Goal: Task Accomplishment & Management: Manage account settings

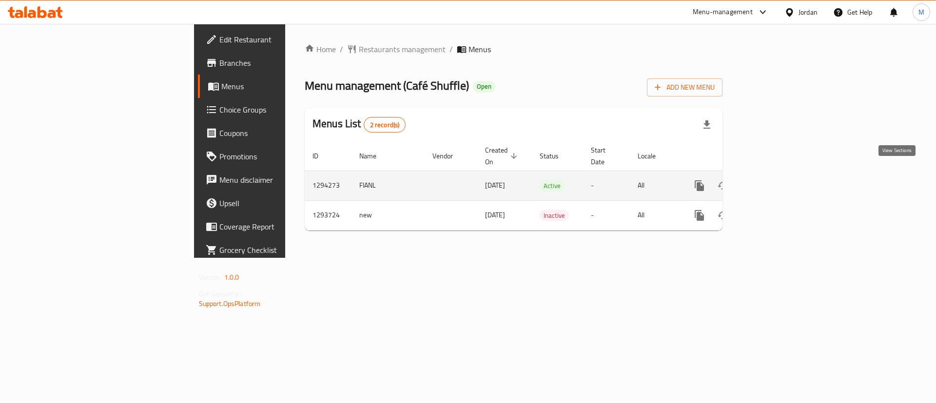
click at [776, 180] on icon "enhanced table" at bounding box center [770, 186] width 12 height 12
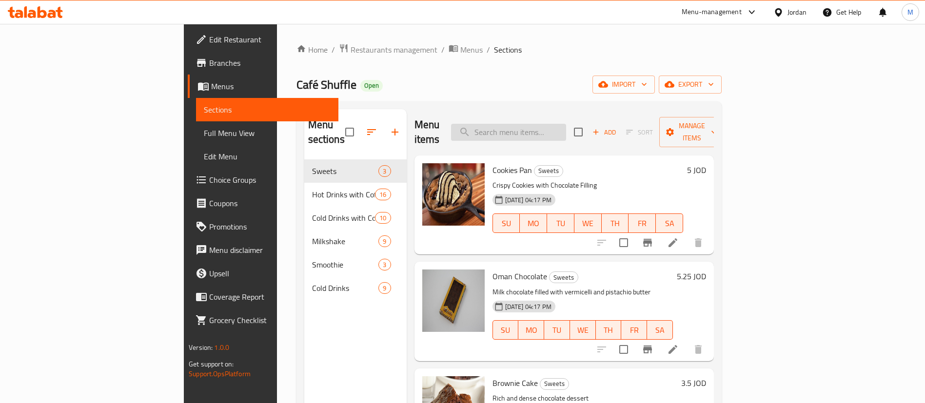
click at [560, 124] on input "search" at bounding box center [508, 132] width 115 height 17
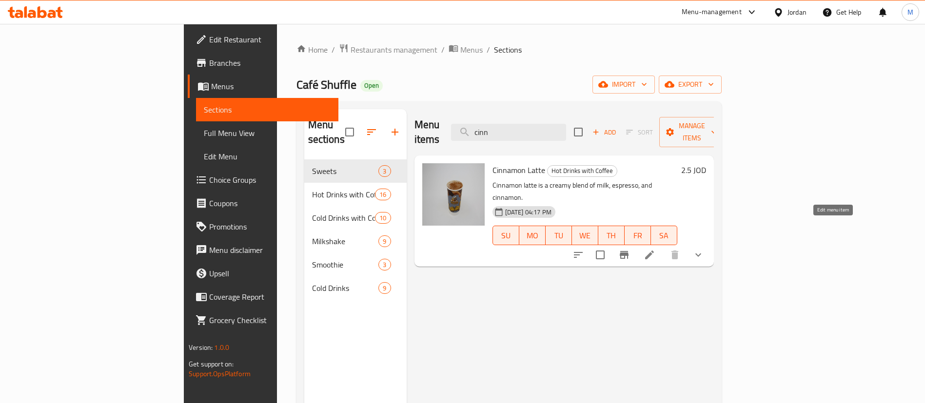
type input "cinn"
click at [655, 249] on icon at bounding box center [650, 255] width 12 height 12
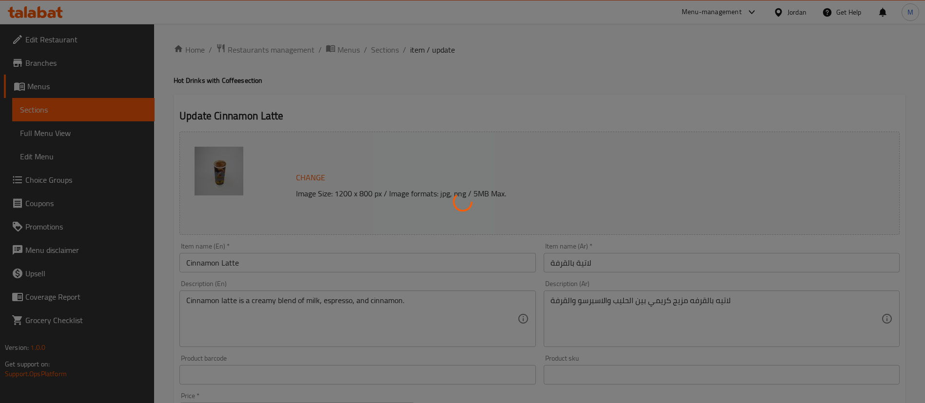
type input "الإضافات:"
type input "0"
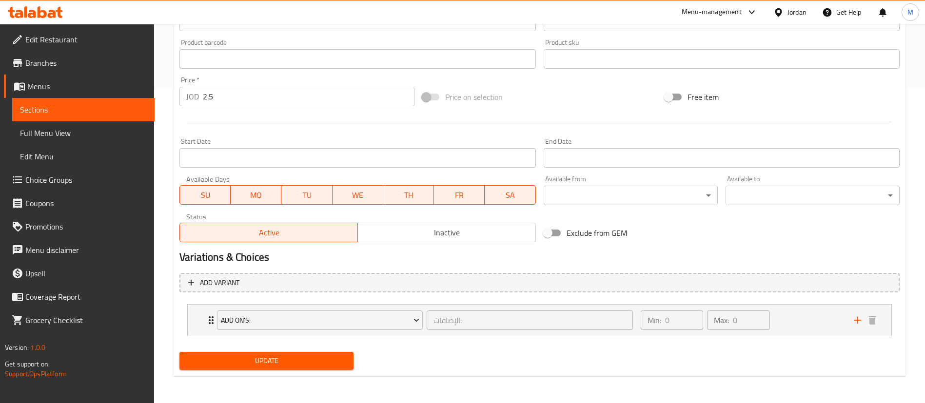
click at [409, 233] on span "Inactive" at bounding box center [447, 233] width 170 height 14
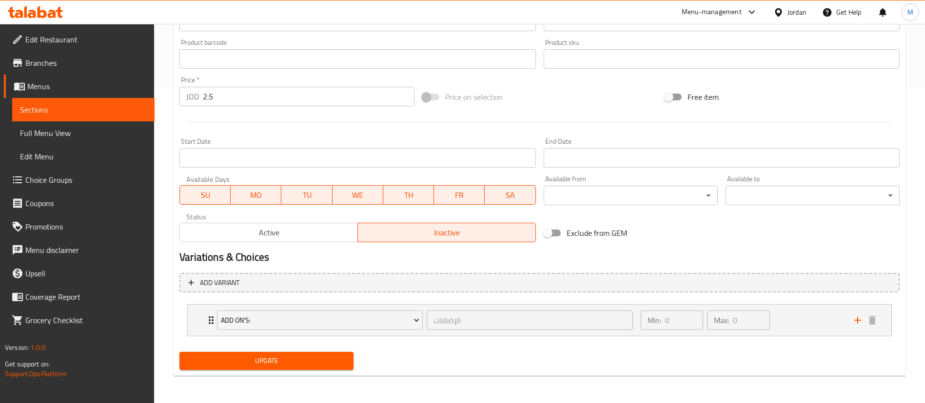
click at [284, 372] on div "Update" at bounding box center [267, 361] width 182 height 26
click at [284, 363] on span "Update" at bounding box center [266, 361] width 158 height 12
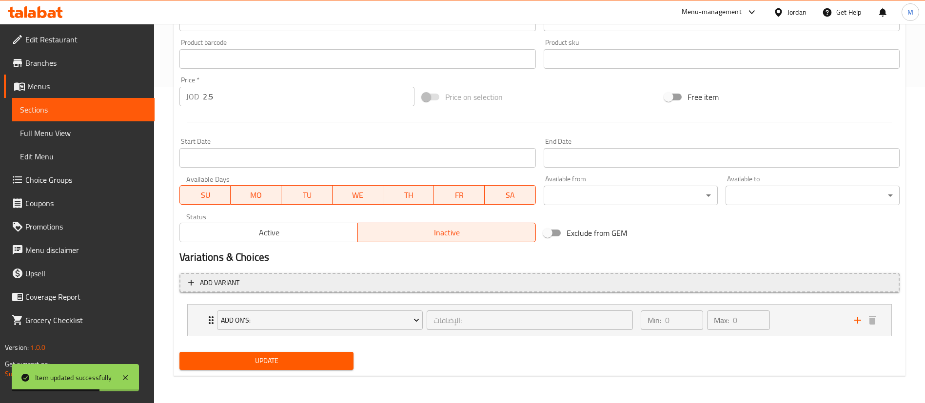
scroll to position [0, 0]
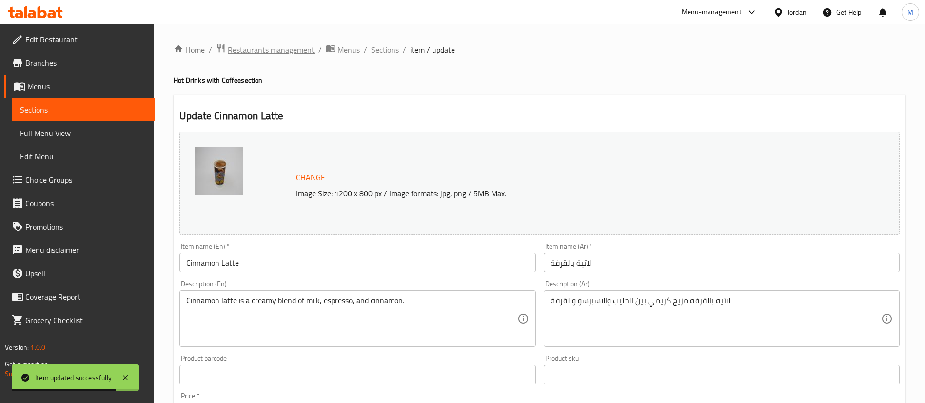
click at [294, 53] on span "Restaurants management" at bounding box center [271, 50] width 87 height 12
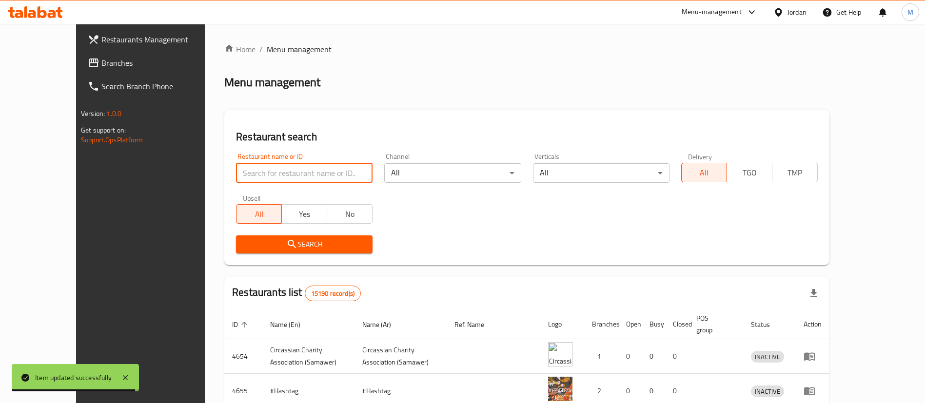
click at [286, 165] on input "search" at bounding box center [304, 173] width 137 height 20
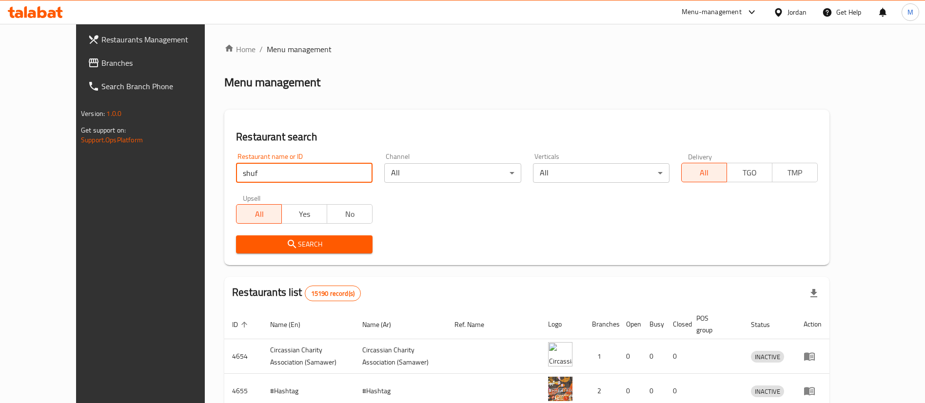
type input "shuffle"
click button "Search" at bounding box center [304, 245] width 137 height 18
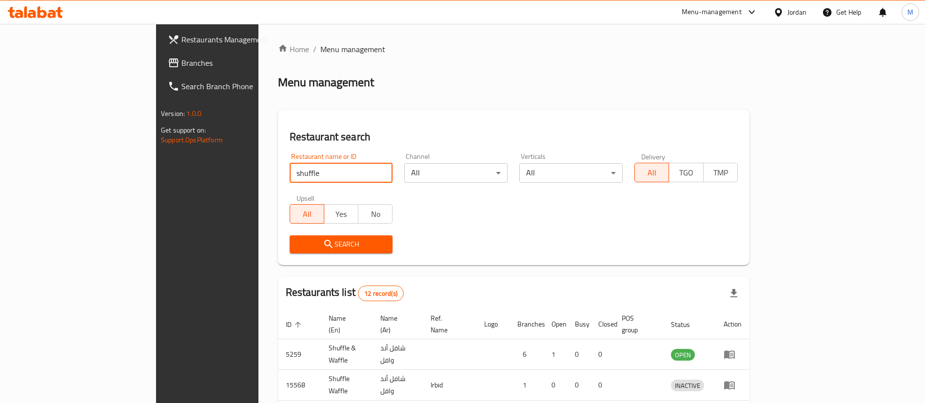
scroll to position [324, 0]
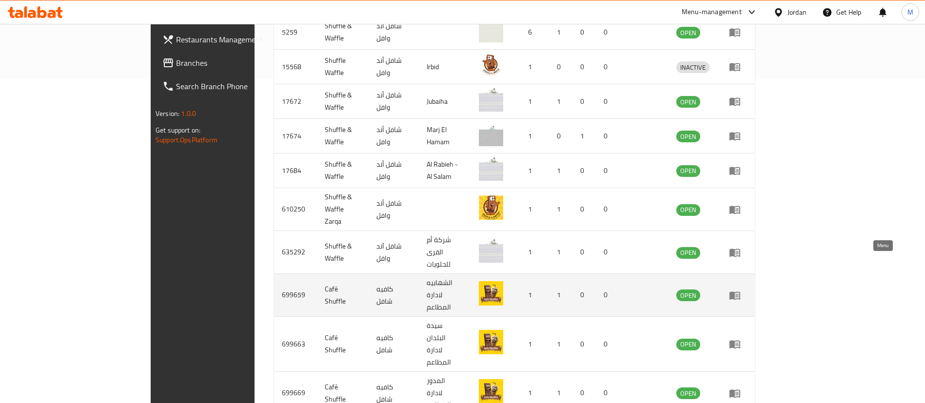
click at [740, 292] on icon "enhanced table" at bounding box center [735, 296] width 11 height 8
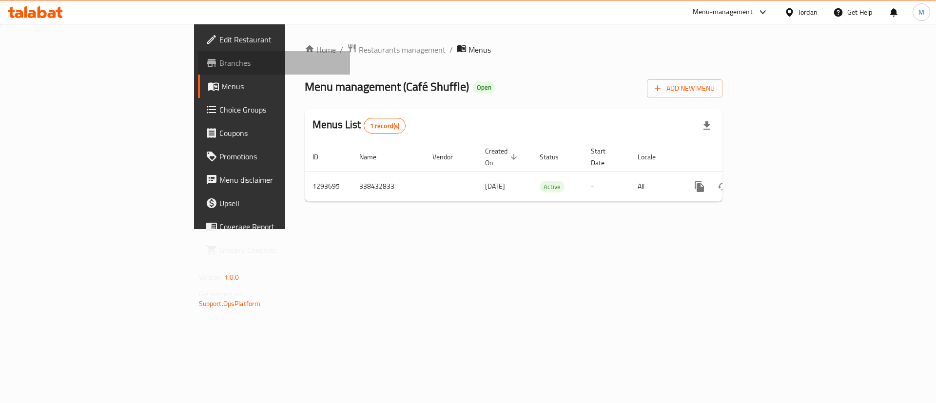
click at [219, 68] on span "Branches" at bounding box center [280, 63] width 123 height 12
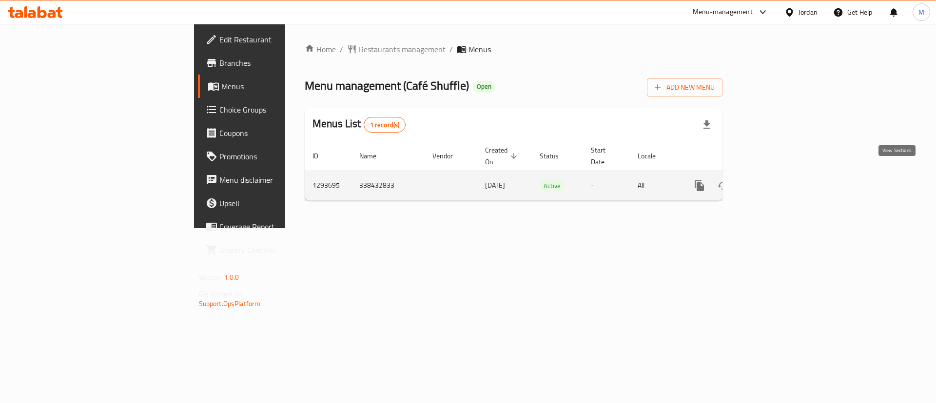
click at [774, 181] on icon "enhanced table" at bounding box center [770, 185] width 9 height 9
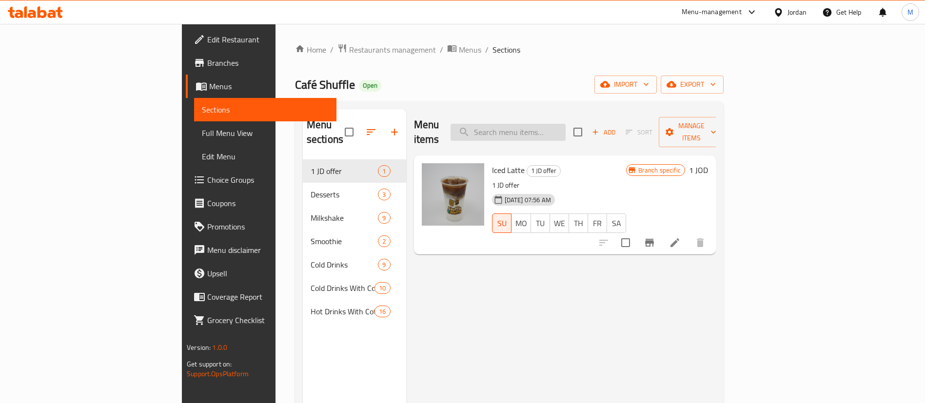
click at [560, 124] on input "search" at bounding box center [508, 132] width 115 height 17
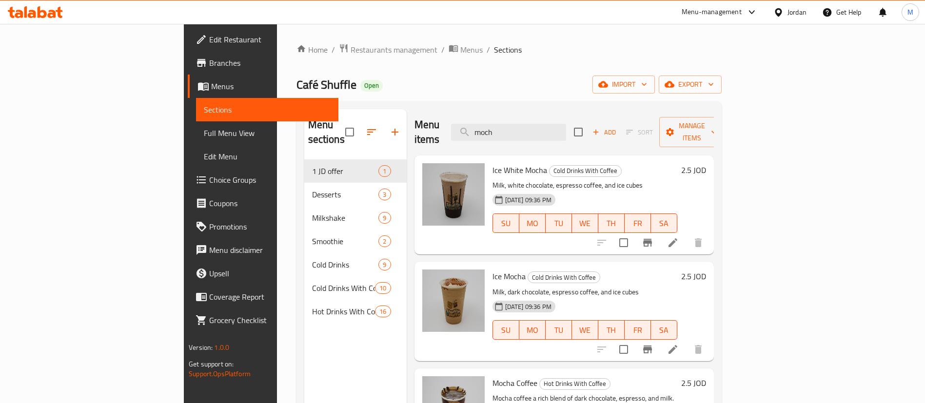
type input "moch"
click at [677, 238] on icon at bounding box center [673, 242] width 9 height 9
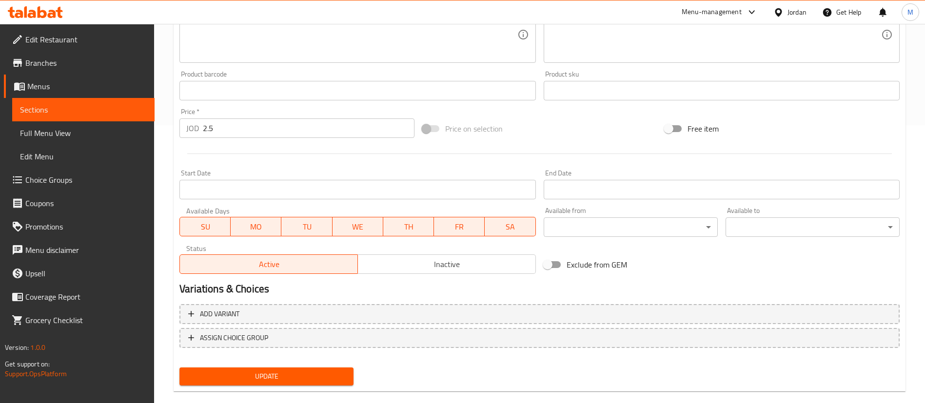
scroll to position [294, 0]
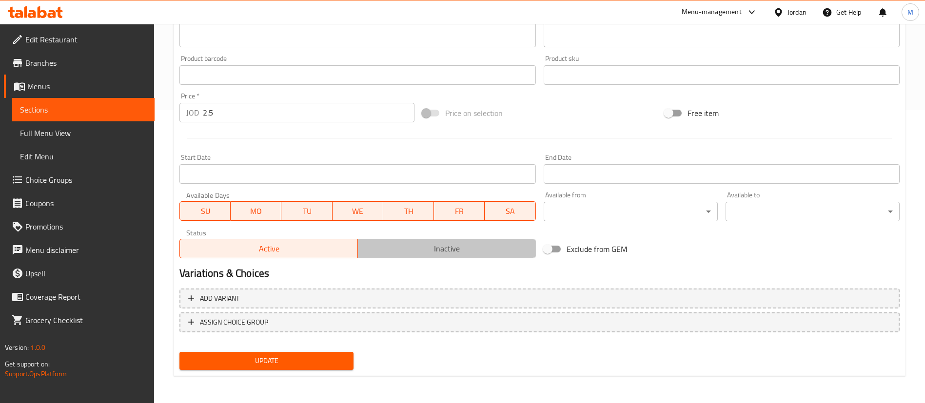
click at [426, 249] on span "Inactive" at bounding box center [447, 249] width 170 height 14
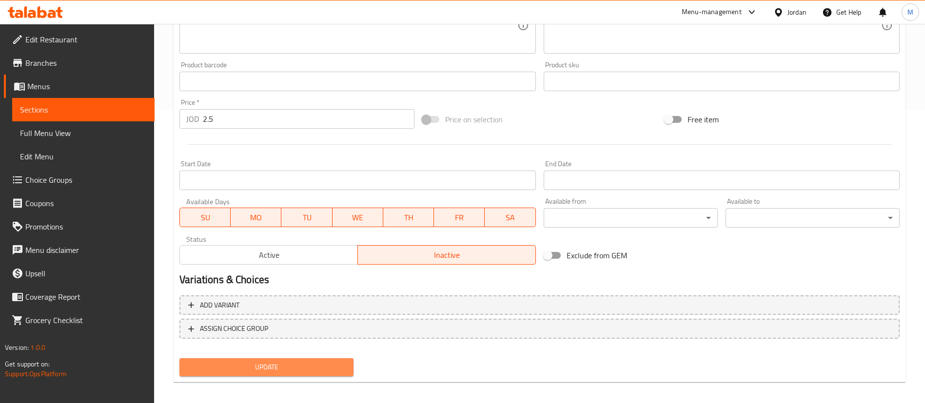
click at [289, 368] on span "Update" at bounding box center [266, 367] width 158 height 12
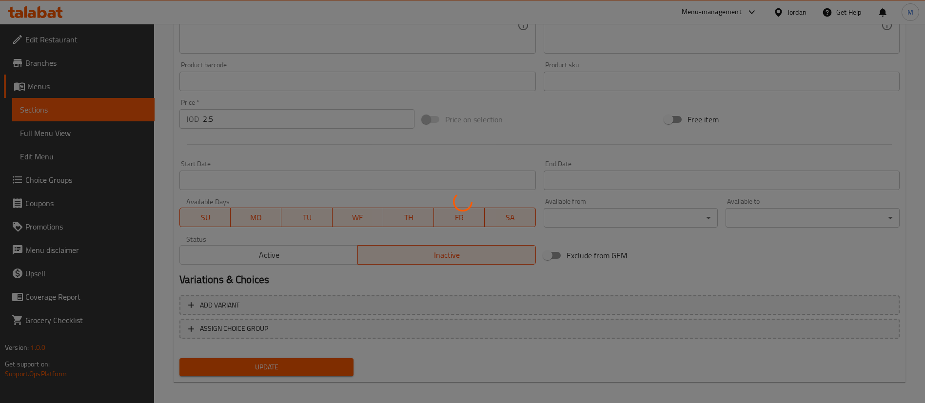
scroll to position [0, 0]
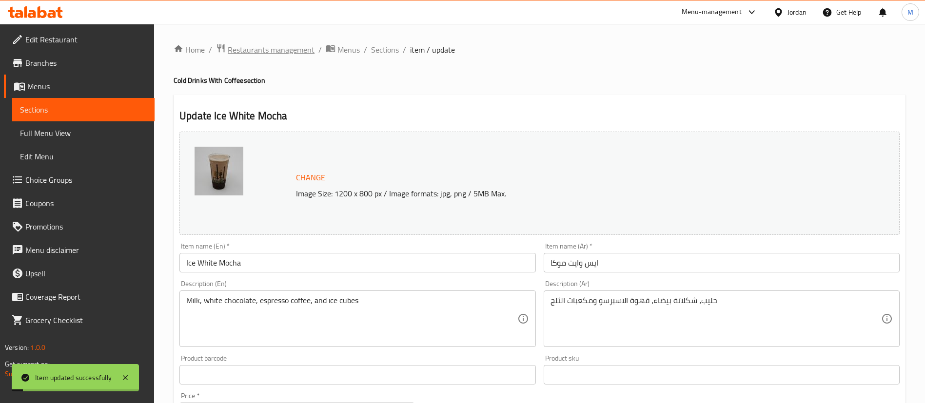
click at [268, 45] on span "Restaurants management" at bounding box center [271, 50] width 87 height 12
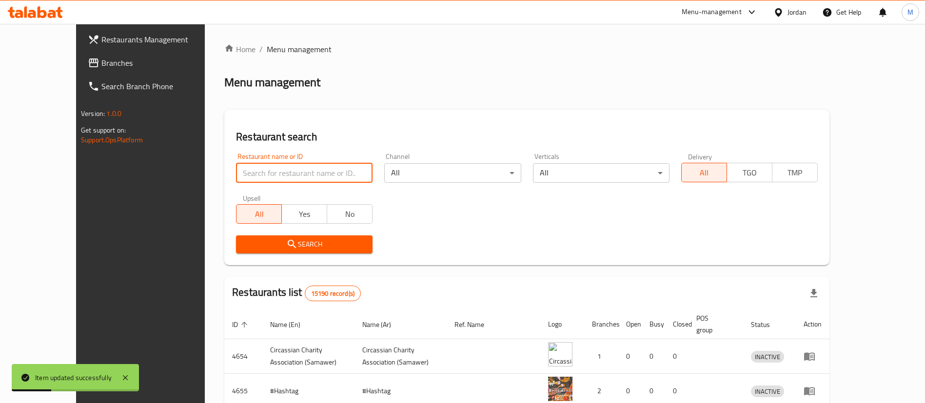
click at [283, 168] on input "search" at bounding box center [304, 173] width 137 height 20
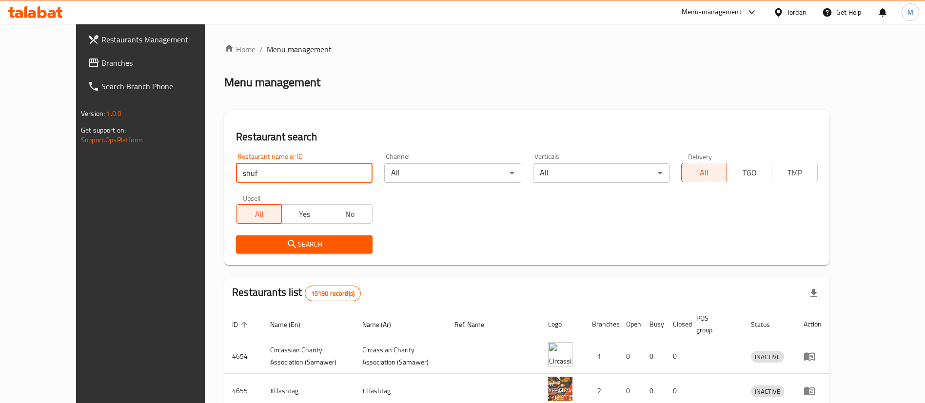
type input "shuffle"
click button "Search" at bounding box center [304, 245] width 137 height 18
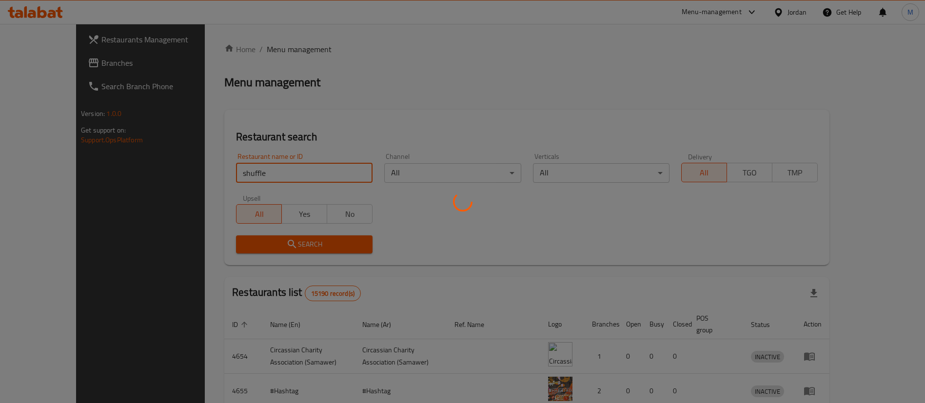
scroll to position [324, 0]
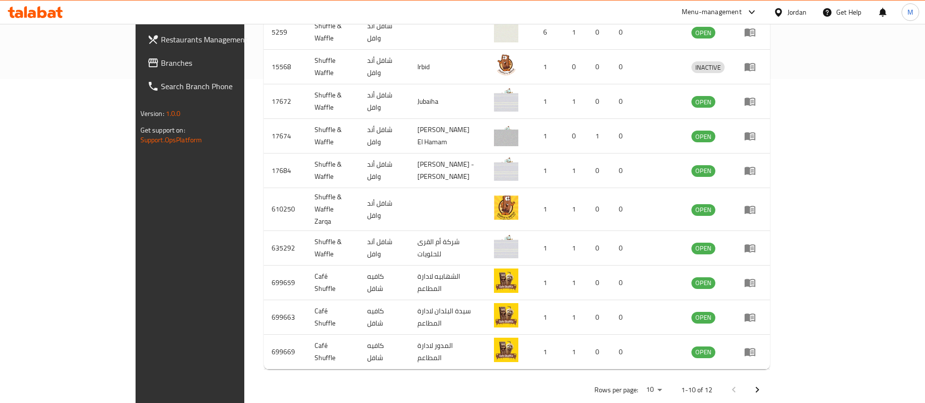
click at [763, 384] on icon "Next page" at bounding box center [757, 390] width 12 height 12
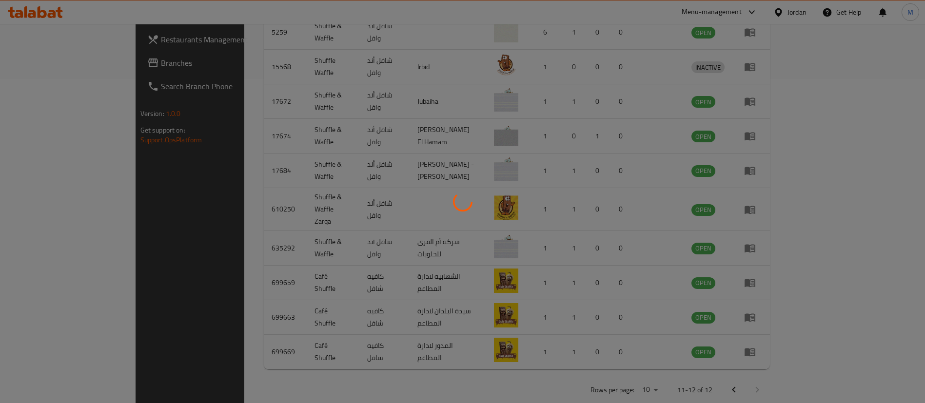
scroll to position [47, 0]
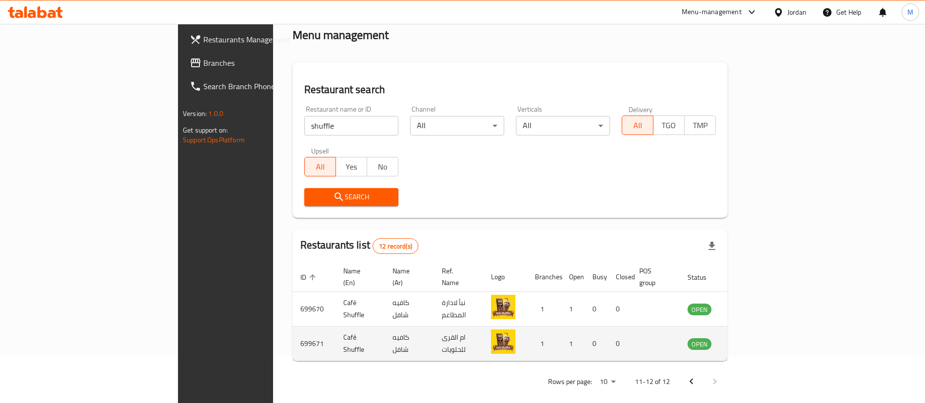
click at [765, 340] on td "enhanced table" at bounding box center [748, 344] width 34 height 35
click at [750, 338] on icon "enhanced table" at bounding box center [745, 344] width 12 height 12
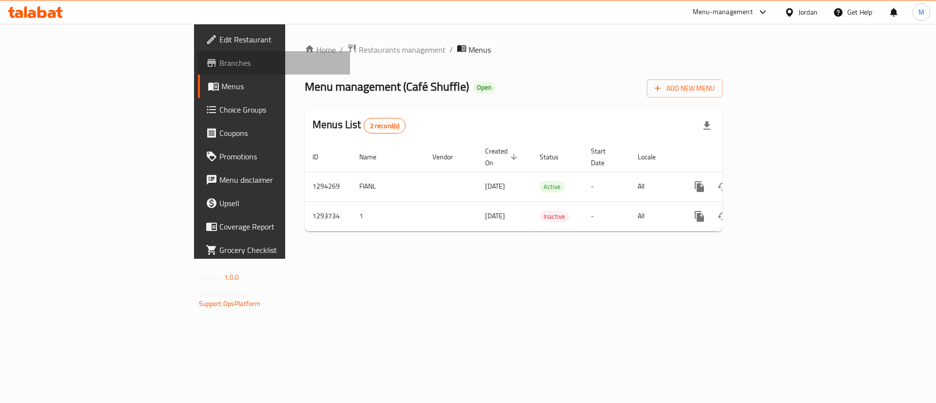
click at [219, 63] on span "Branches" at bounding box center [280, 63] width 123 height 12
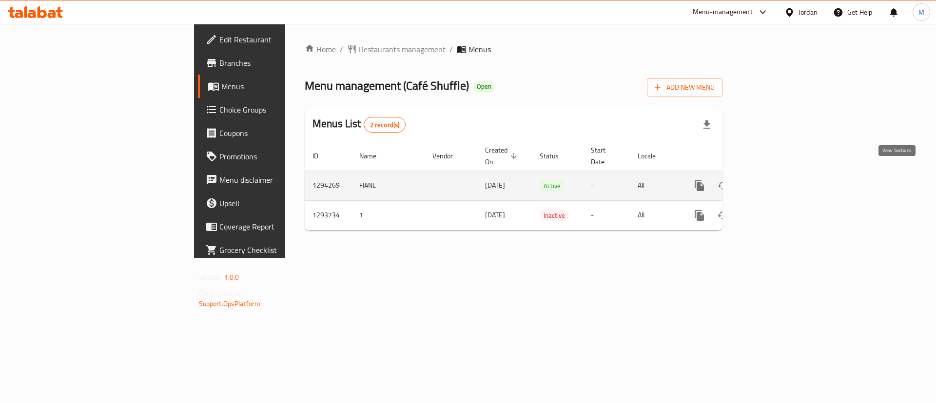
click at [776, 180] on icon "enhanced table" at bounding box center [770, 186] width 12 height 12
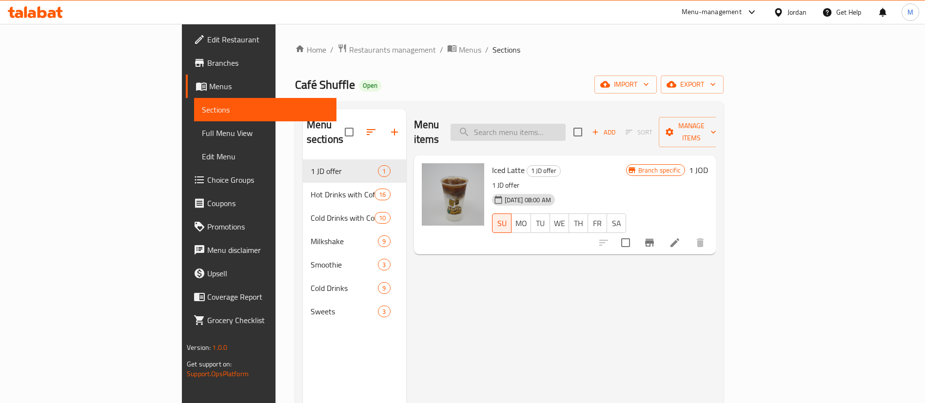
paste input "Caramel Macchiato"
click at [566, 124] on input "Caramel Macchiato" at bounding box center [508, 132] width 115 height 17
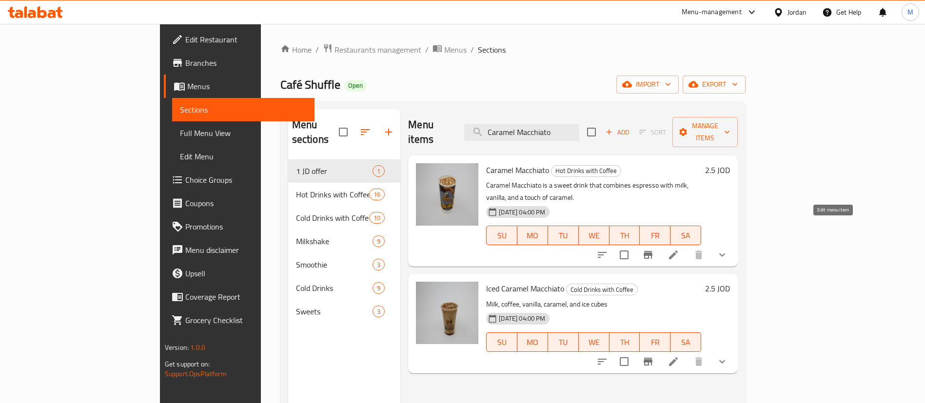
type input "Caramel Macchiato"
click at [678, 251] on icon at bounding box center [673, 255] width 9 height 9
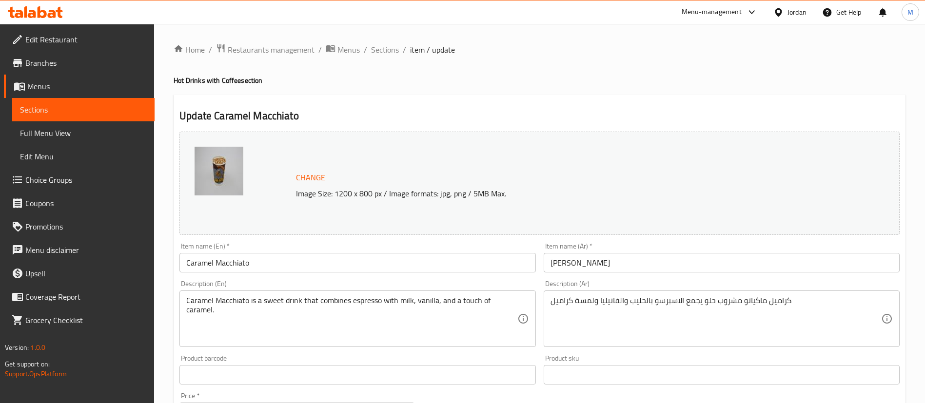
scroll to position [316, 0]
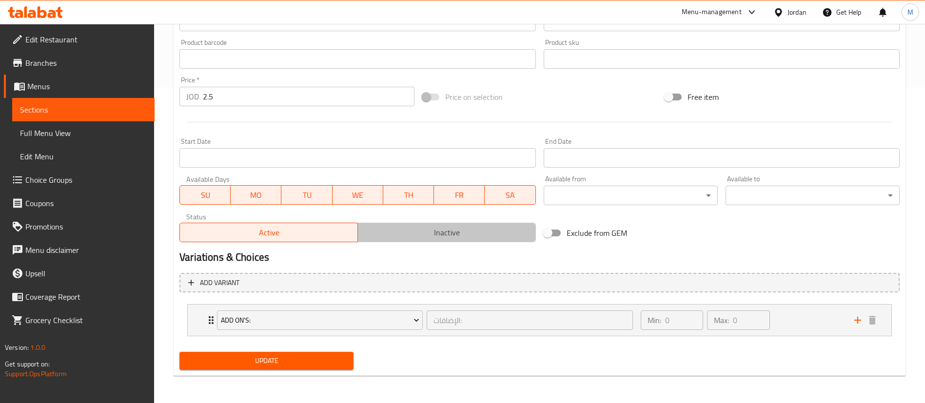
click at [409, 236] on span "Inactive" at bounding box center [447, 233] width 170 height 14
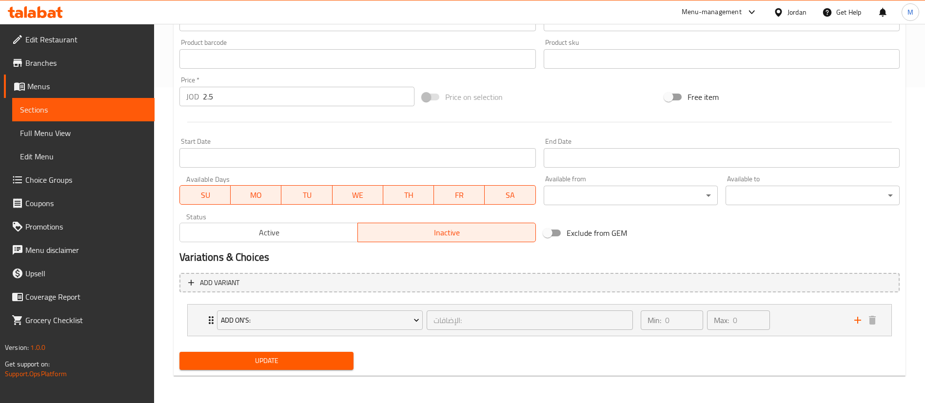
drag, startPoint x: 292, startPoint y: 373, endPoint x: 287, endPoint y: 364, distance: 10.5
click at [287, 364] on div "Update" at bounding box center [267, 361] width 182 height 26
click at [287, 364] on span "Update" at bounding box center [266, 361] width 158 height 12
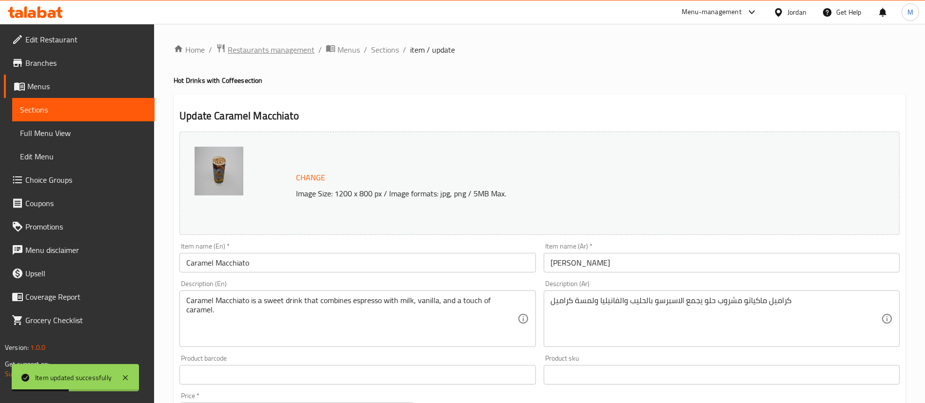
click at [272, 50] on span "Restaurants management" at bounding box center [271, 50] width 87 height 12
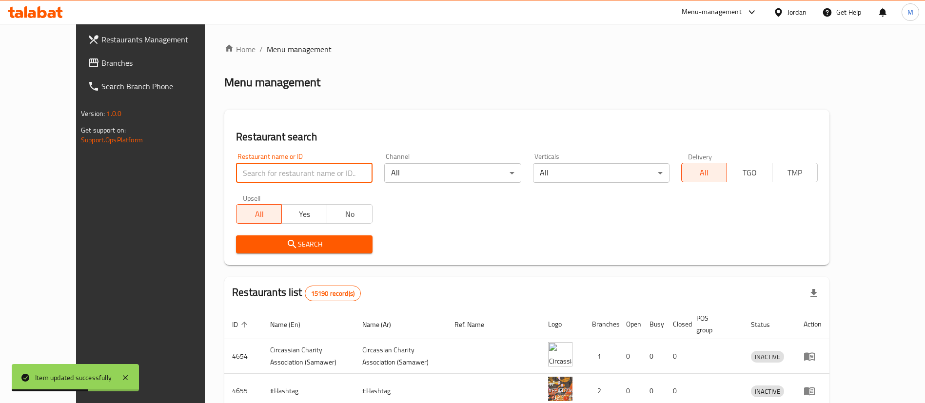
click at [260, 168] on input "search" at bounding box center [304, 173] width 137 height 20
type input "rovan"
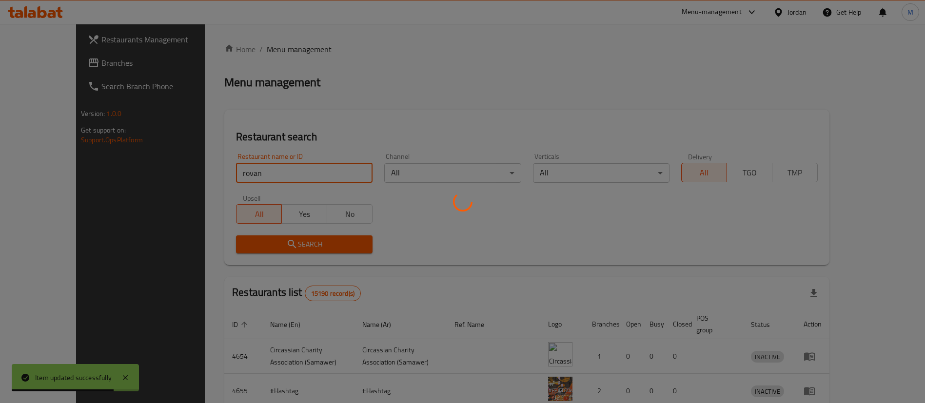
scroll to position [13, 0]
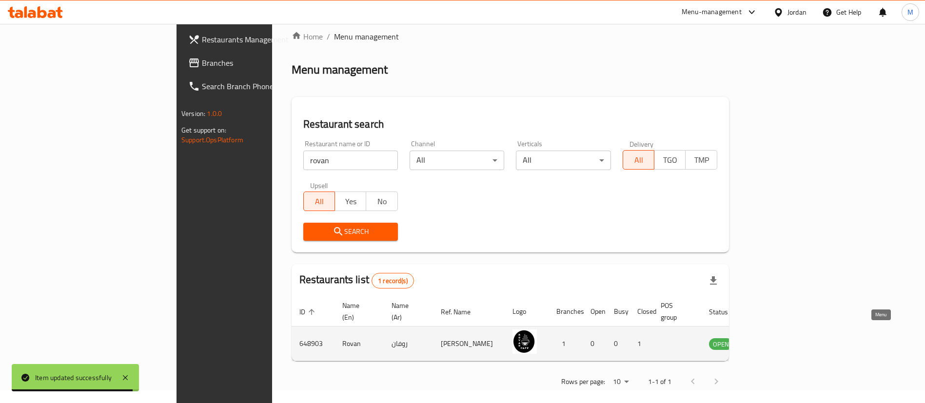
click at [772, 338] on icon "enhanced table" at bounding box center [766, 344] width 12 height 12
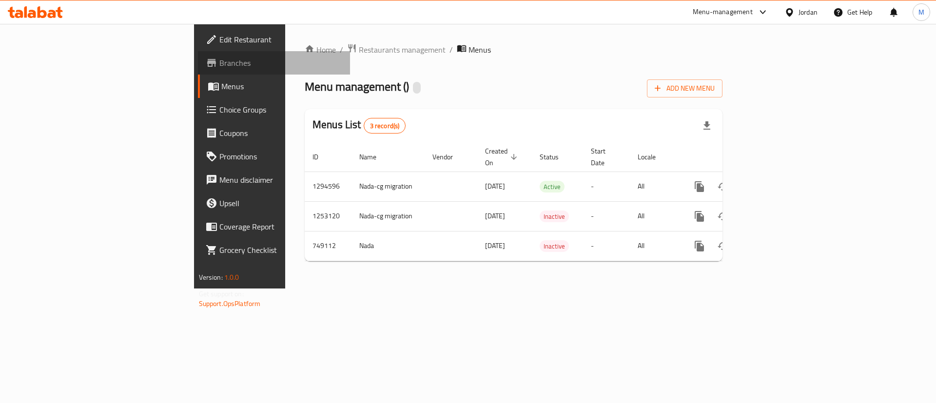
click at [219, 63] on span "Branches" at bounding box center [280, 63] width 123 height 12
